Goal: Transaction & Acquisition: Book appointment/travel/reservation

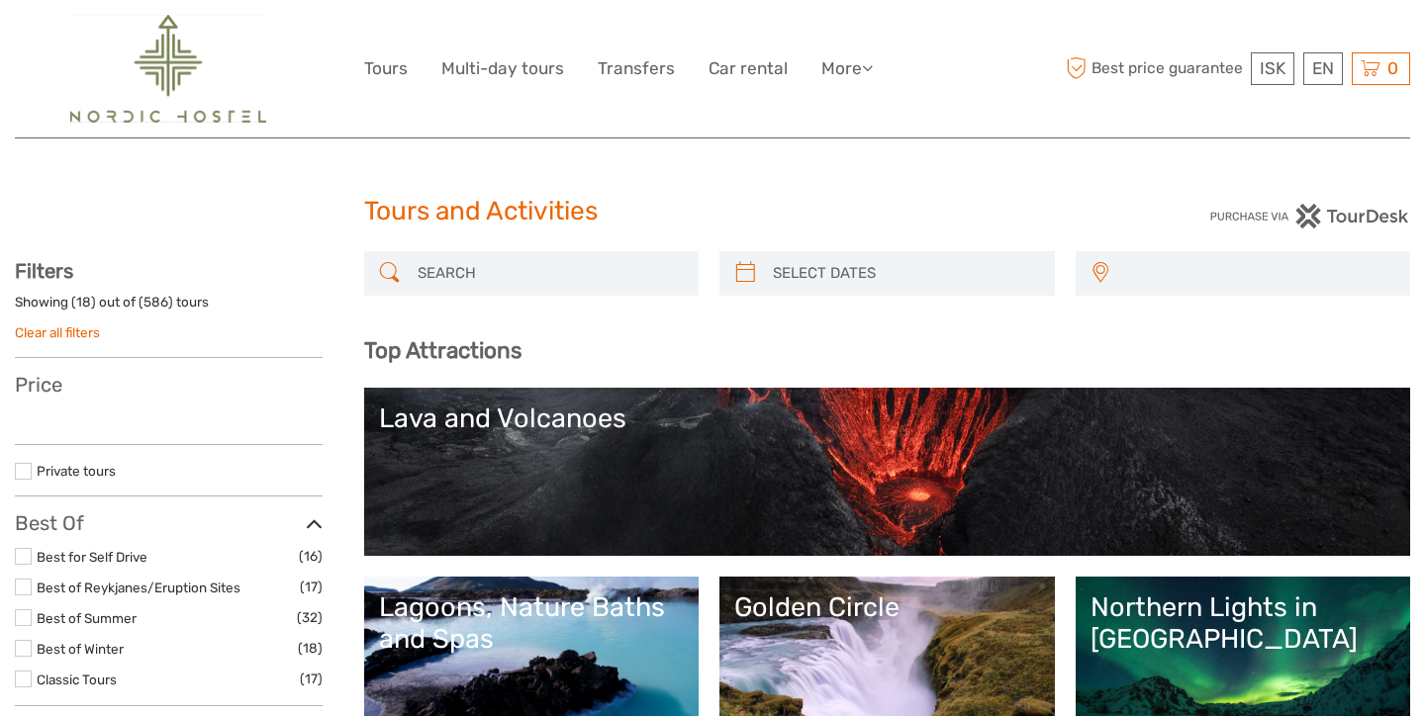
select select
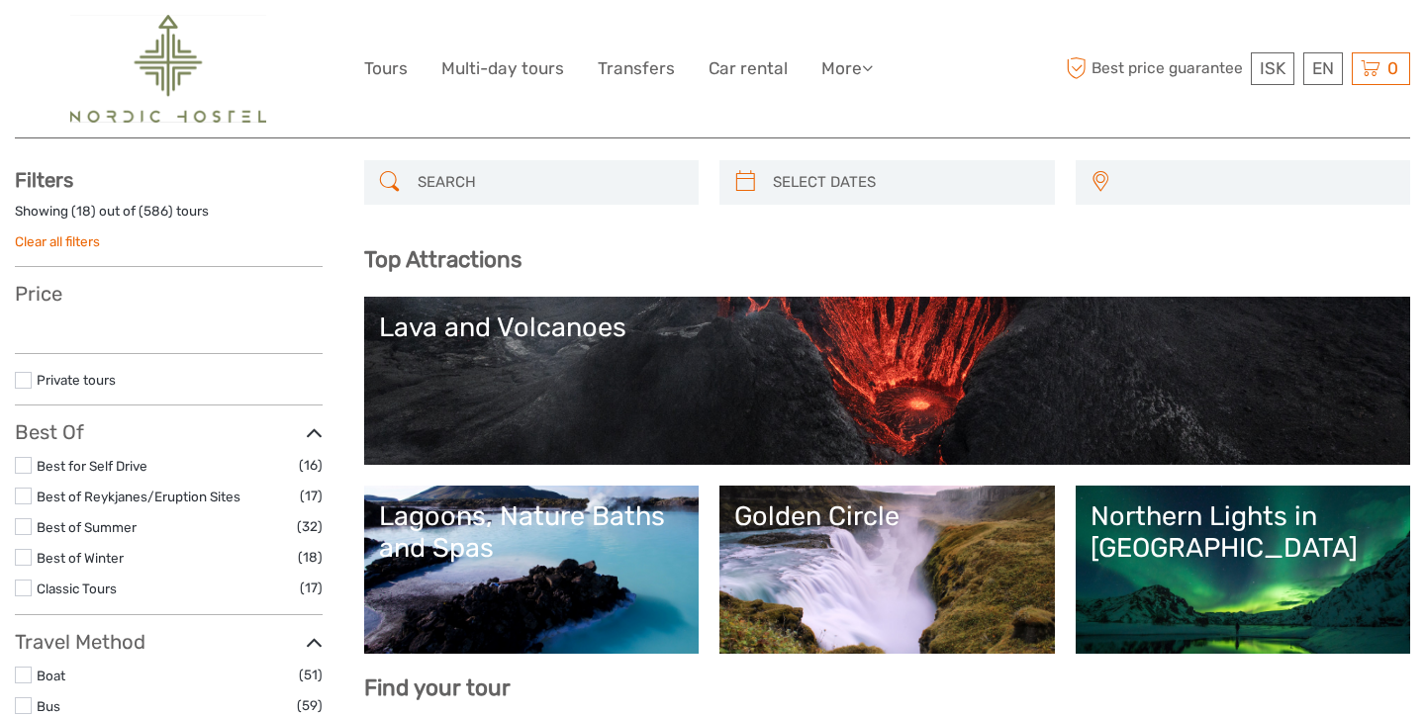
select select
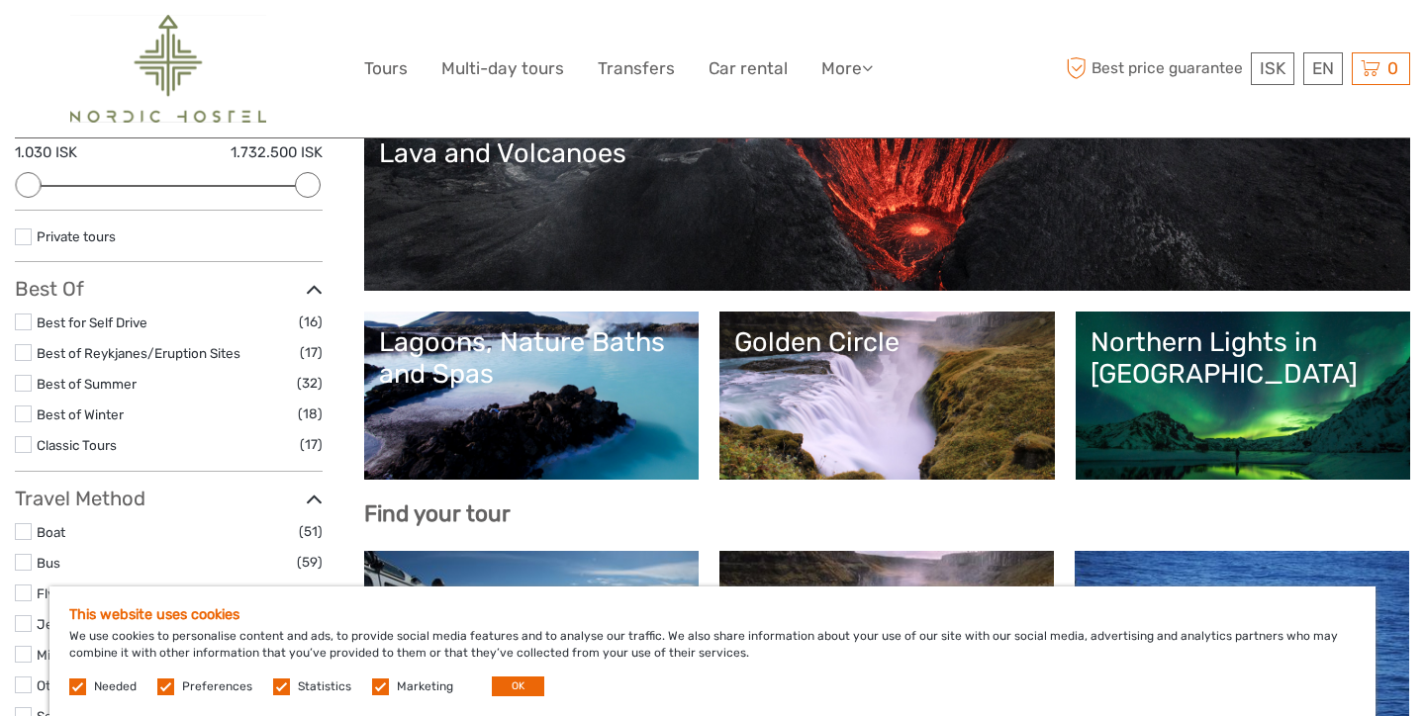
scroll to position [268, 0]
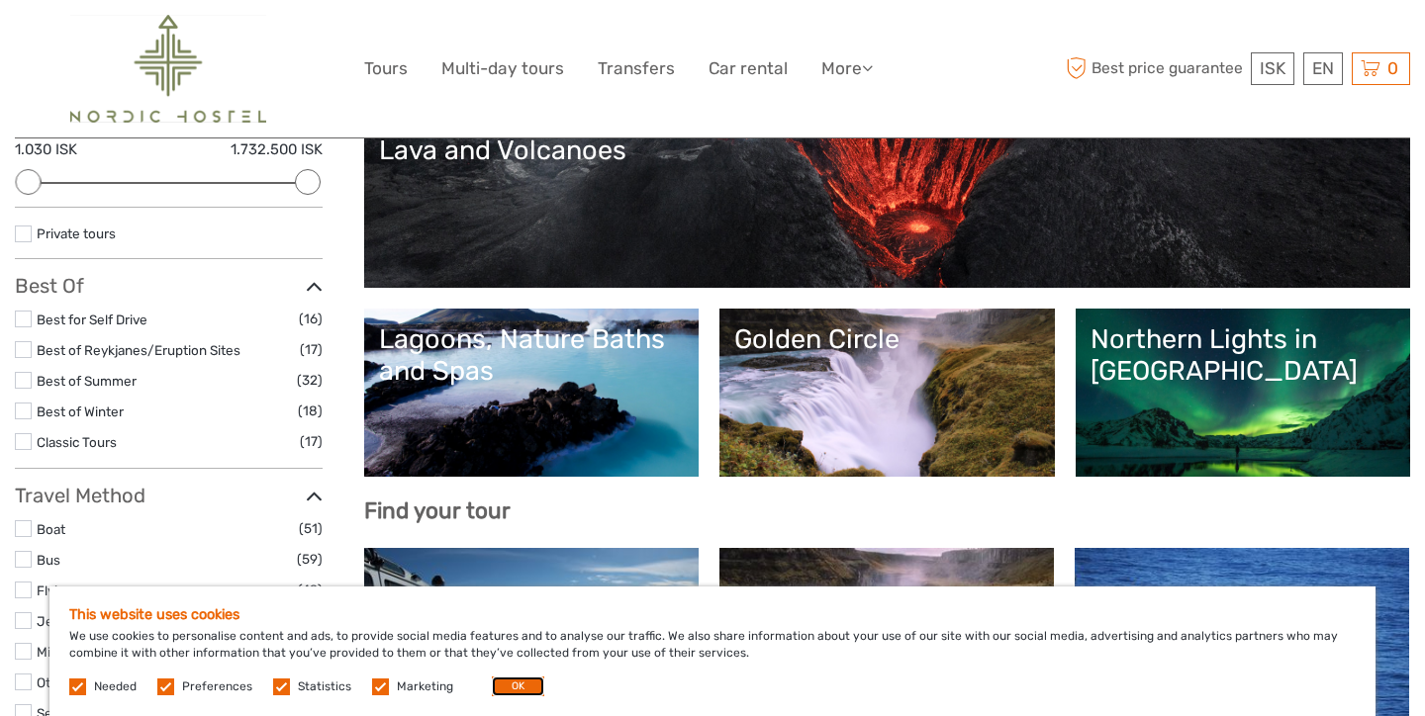
click at [510, 683] on button "OK" at bounding box center [518, 687] width 52 height 20
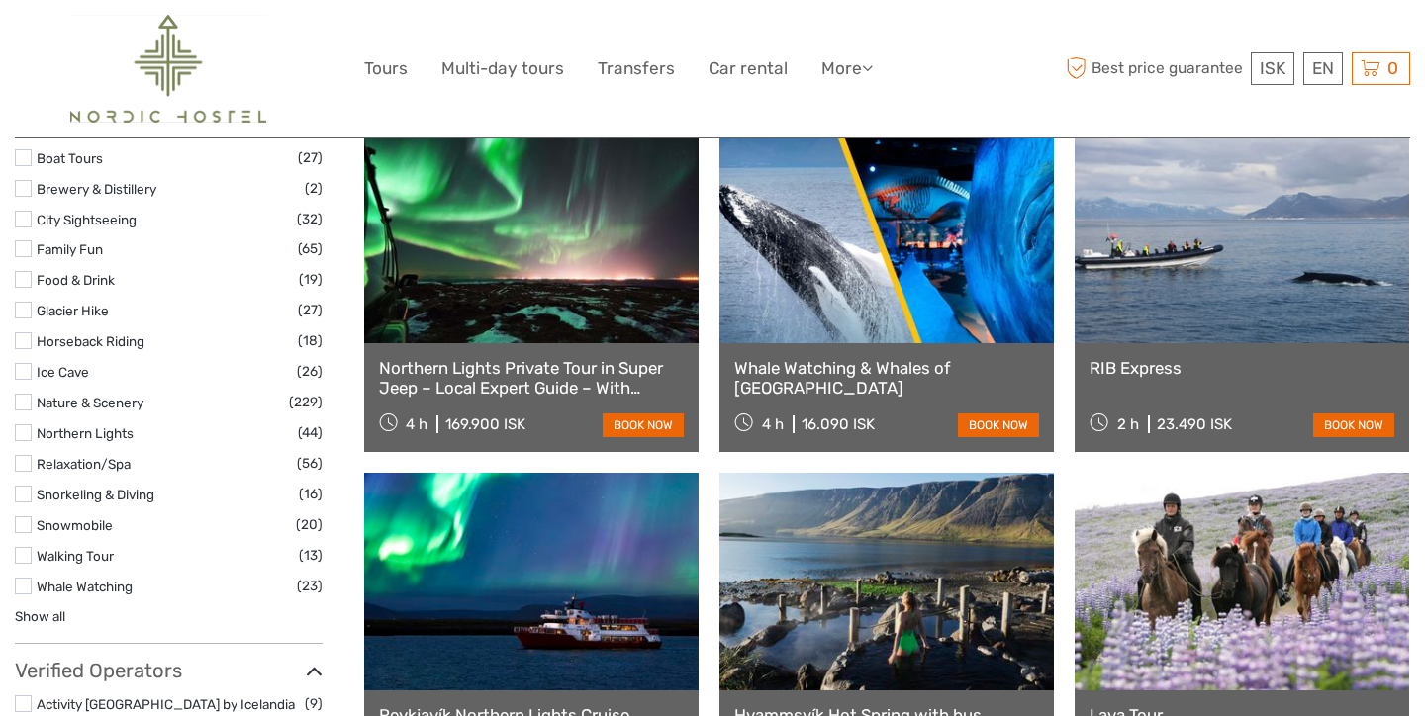
scroll to position [1825, 0]
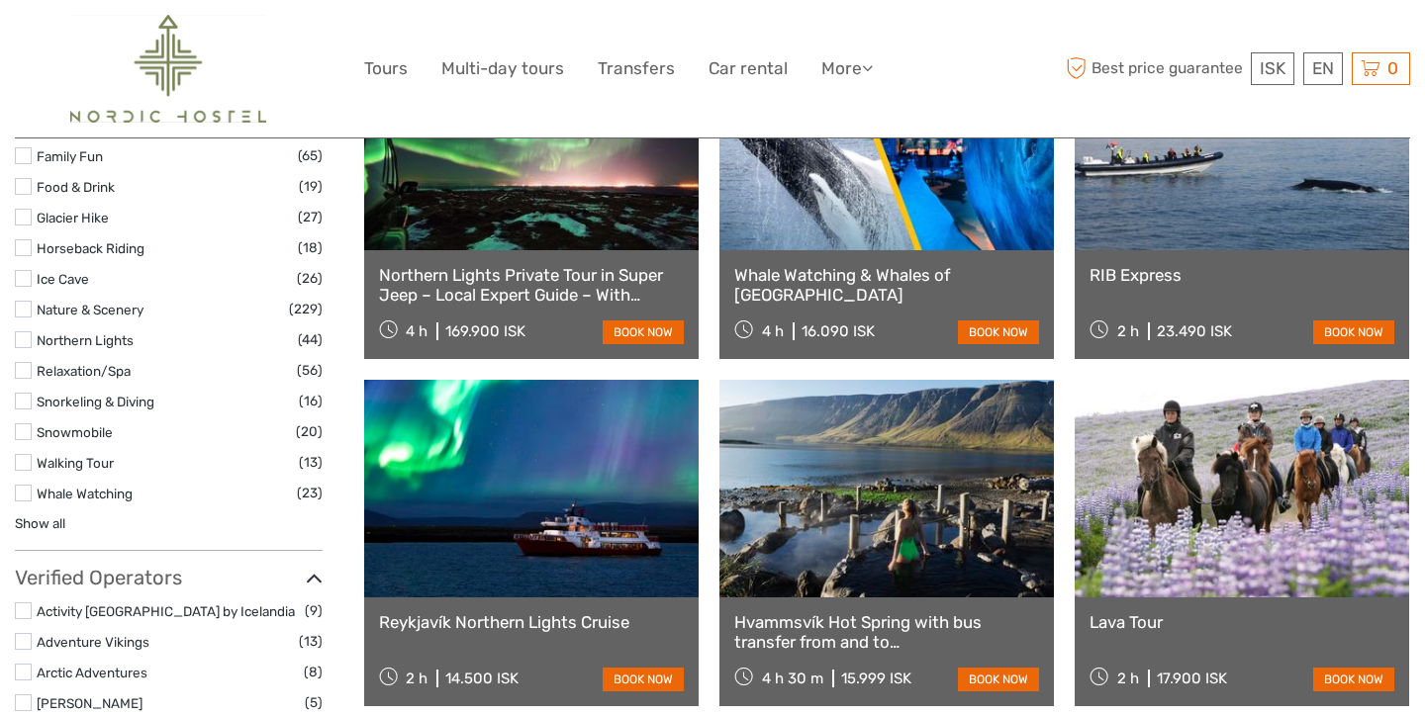
click at [998, 676] on link "book now" at bounding box center [998, 680] width 81 height 24
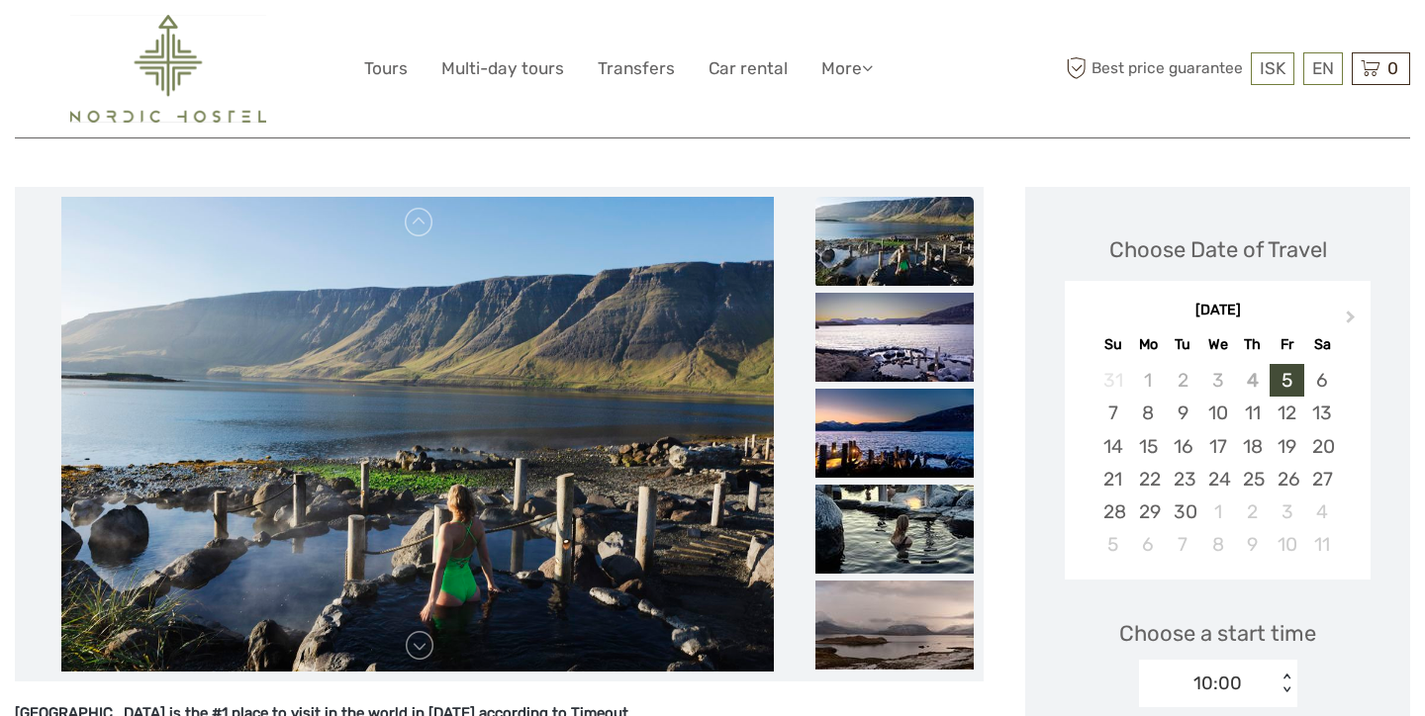
scroll to position [230, 0]
click at [962, 365] on img at bounding box center [894, 336] width 158 height 89
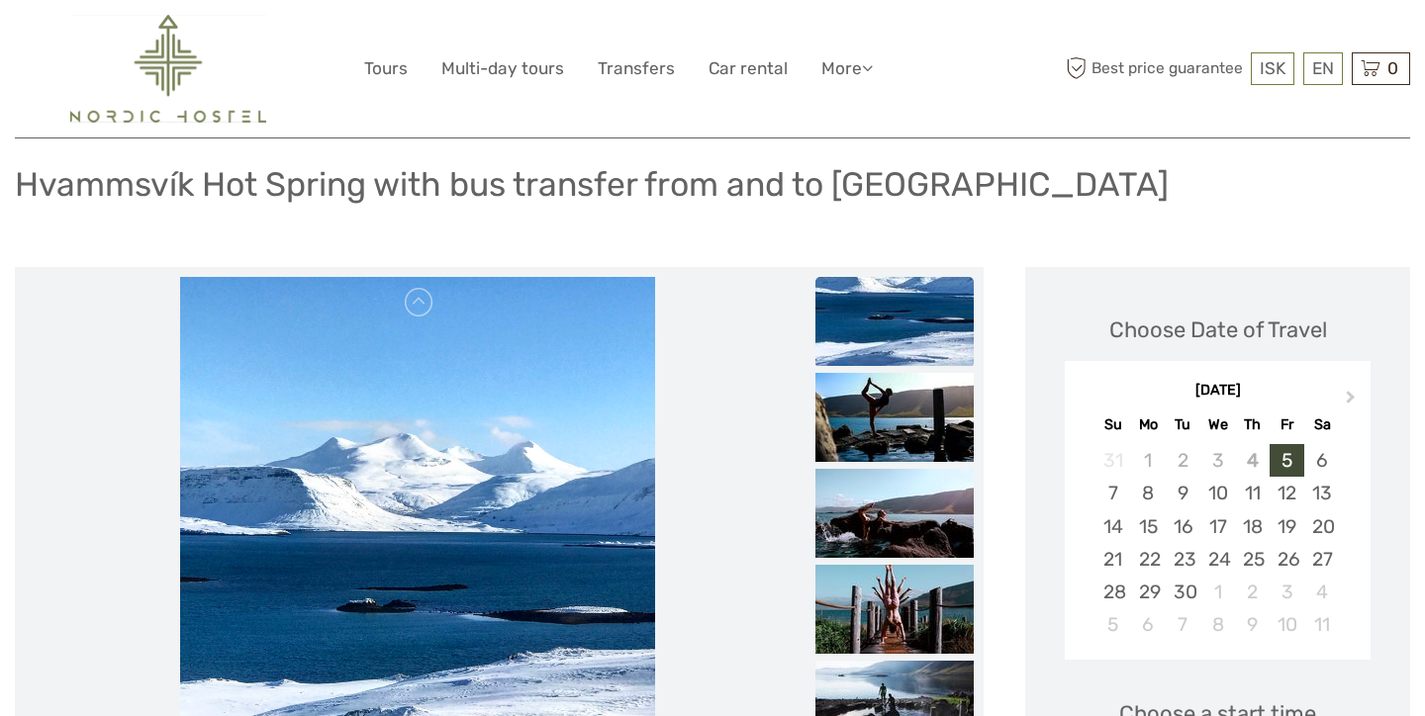
scroll to position [0, 0]
